Goal: Go to known website: Access a specific website the user already knows

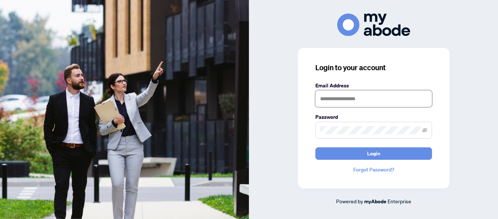
click at [355, 93] on input "text" at bounding box center [374, 98] width 117 height 17
type input "**********"
click at [316, 147] on button "Login" at bounding box center [374, 153] width 117 height 12
